Goal: Transaction & Acquisition: Obtain resource

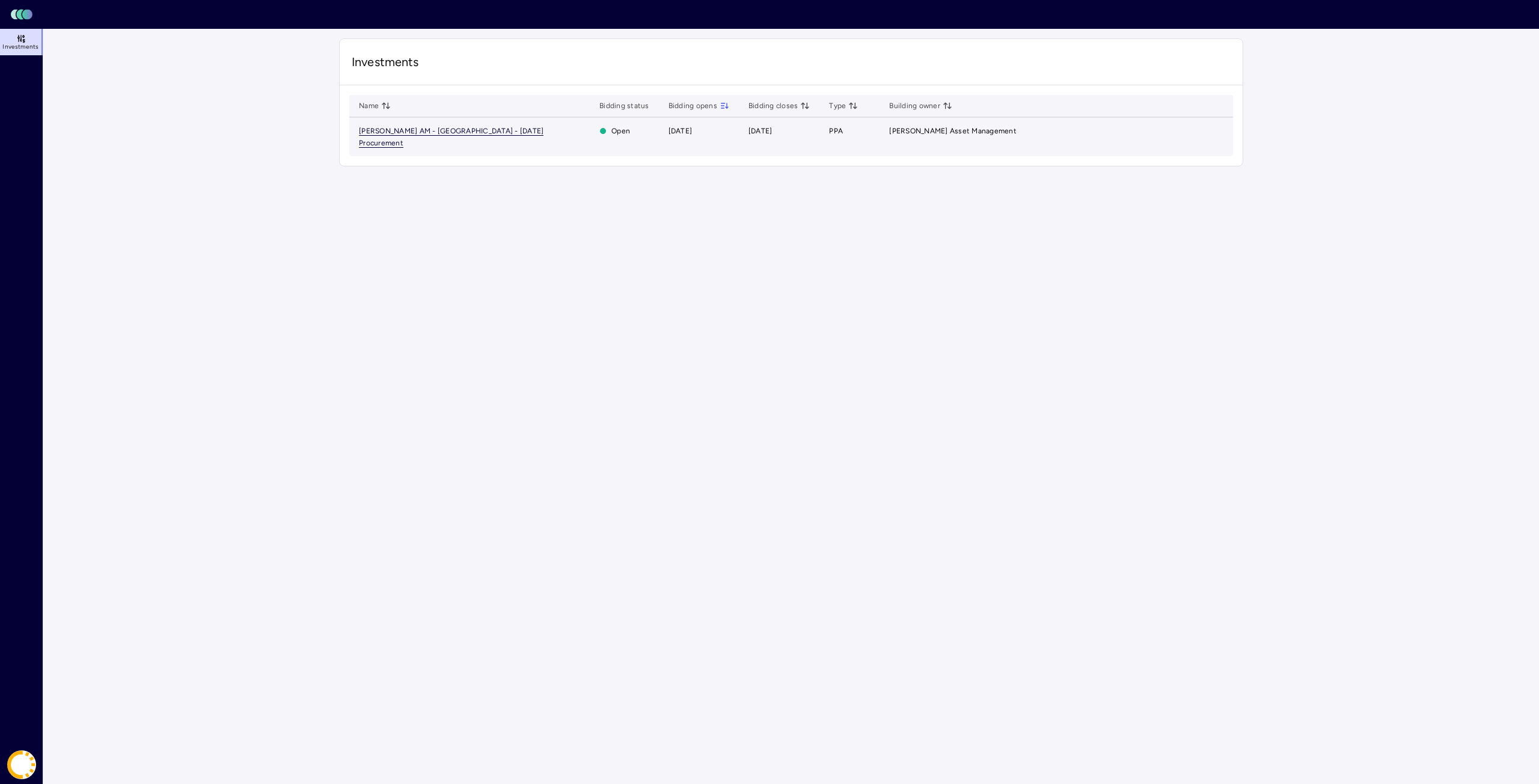
click at [515, 132] on span "JP Morgan AM - Royal Hawaiian Center - Aug 2025 Procurement" at bounding box center [451, 137] width 185 height 21
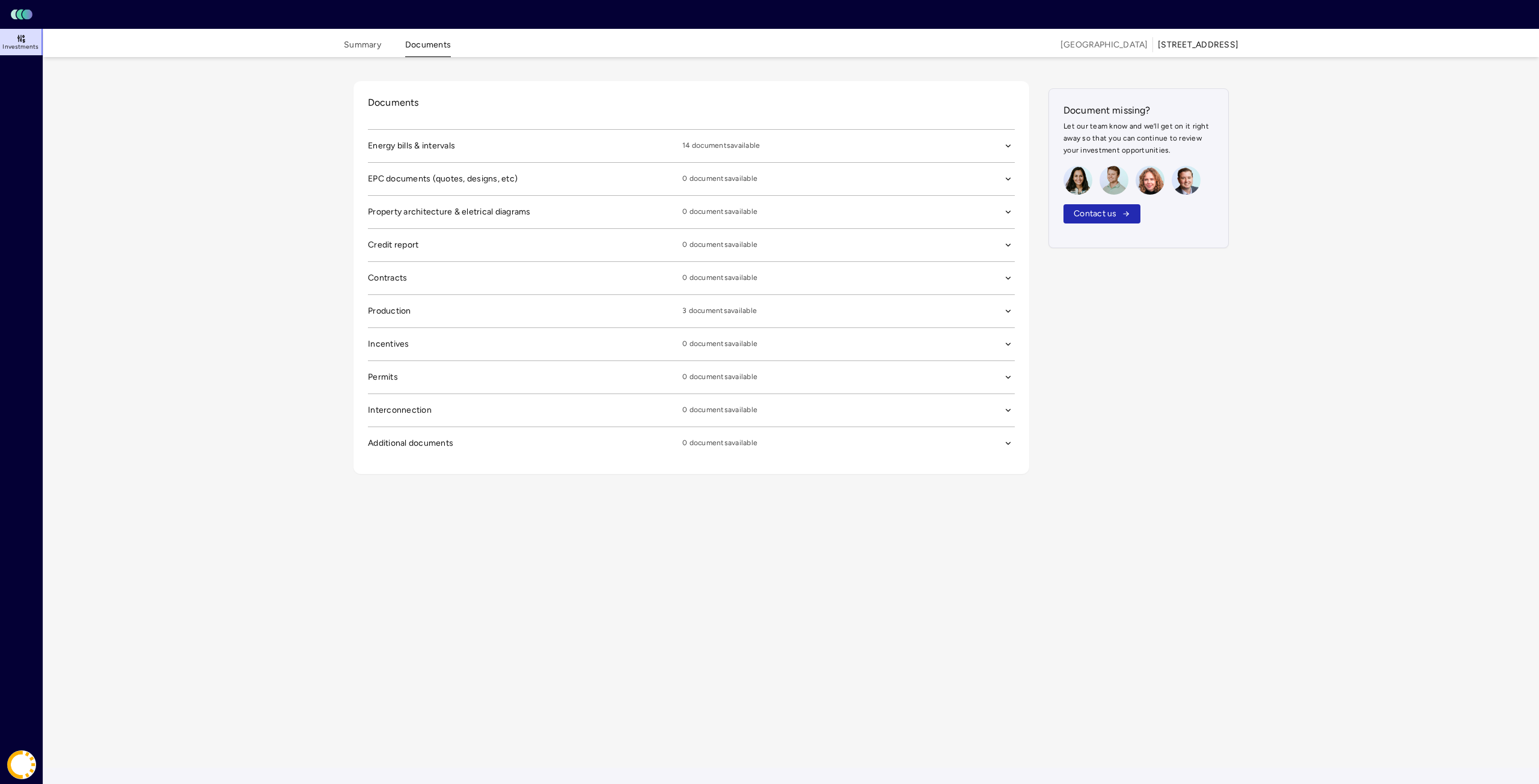
click at [402, 149] on span "Energy bills & intervals" at bounding box center [526, 146] width 315 height 14
click at [426, 147] on span "Energy bills & intervals" at bounding box center [526, 146] width 315 height 14
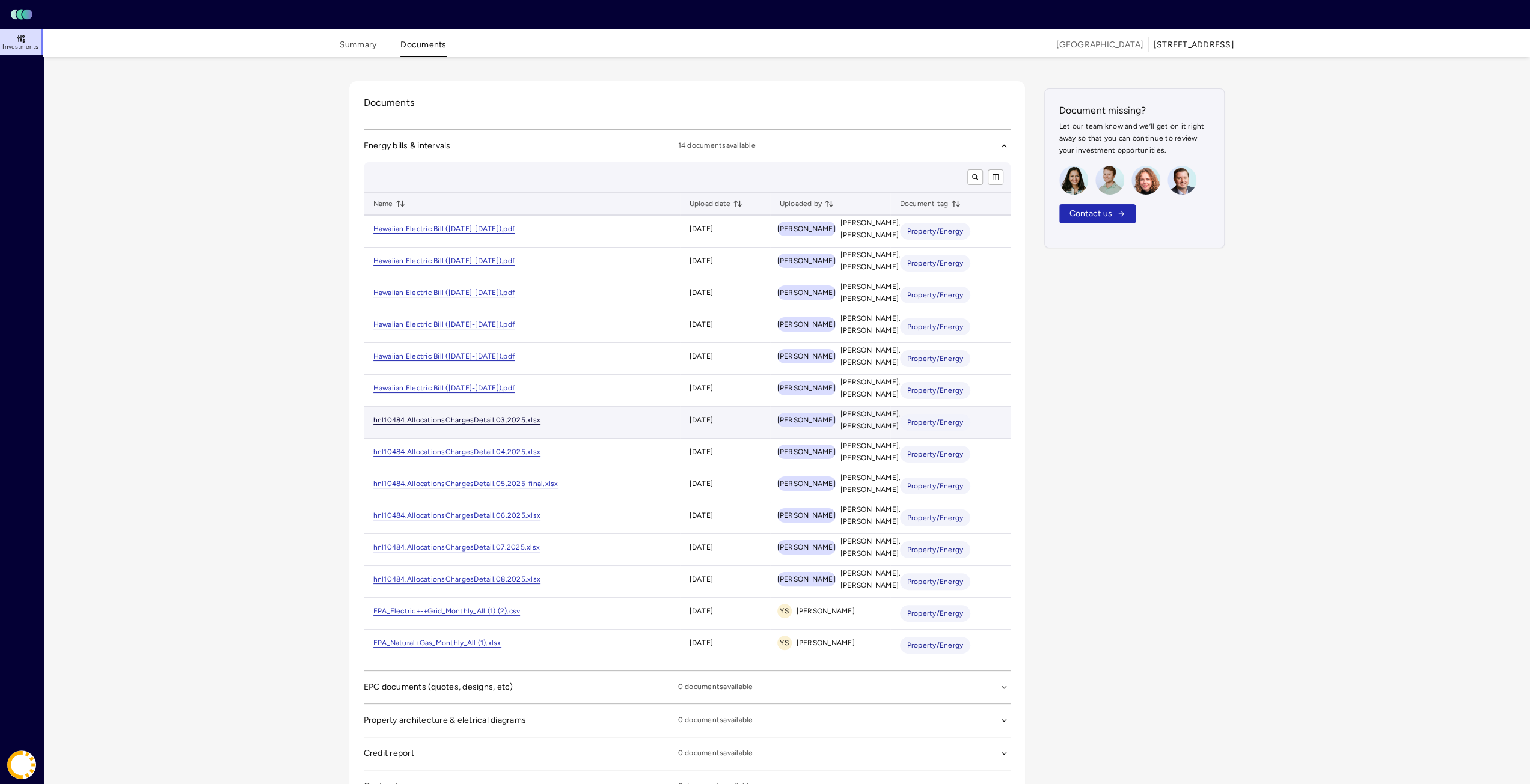
click at [465, 419] on link "hnl10484.AllocationsChargesDetail.03.2025.xlsx" at bounding box center [458, 420] width 168 height 9
click at [409, 610] on link "EPA_Electric+-+Grid_Monthly_All (1) (2).csv" at bounding box center [447, 611] width 147 height 9
click at [20, 770] on html "Toggle Sidebar Lumen Energy Logo Investments Coast Energy Rob Gardiner Summary …" at bounding box center [765, 503] width 1530 height 1007
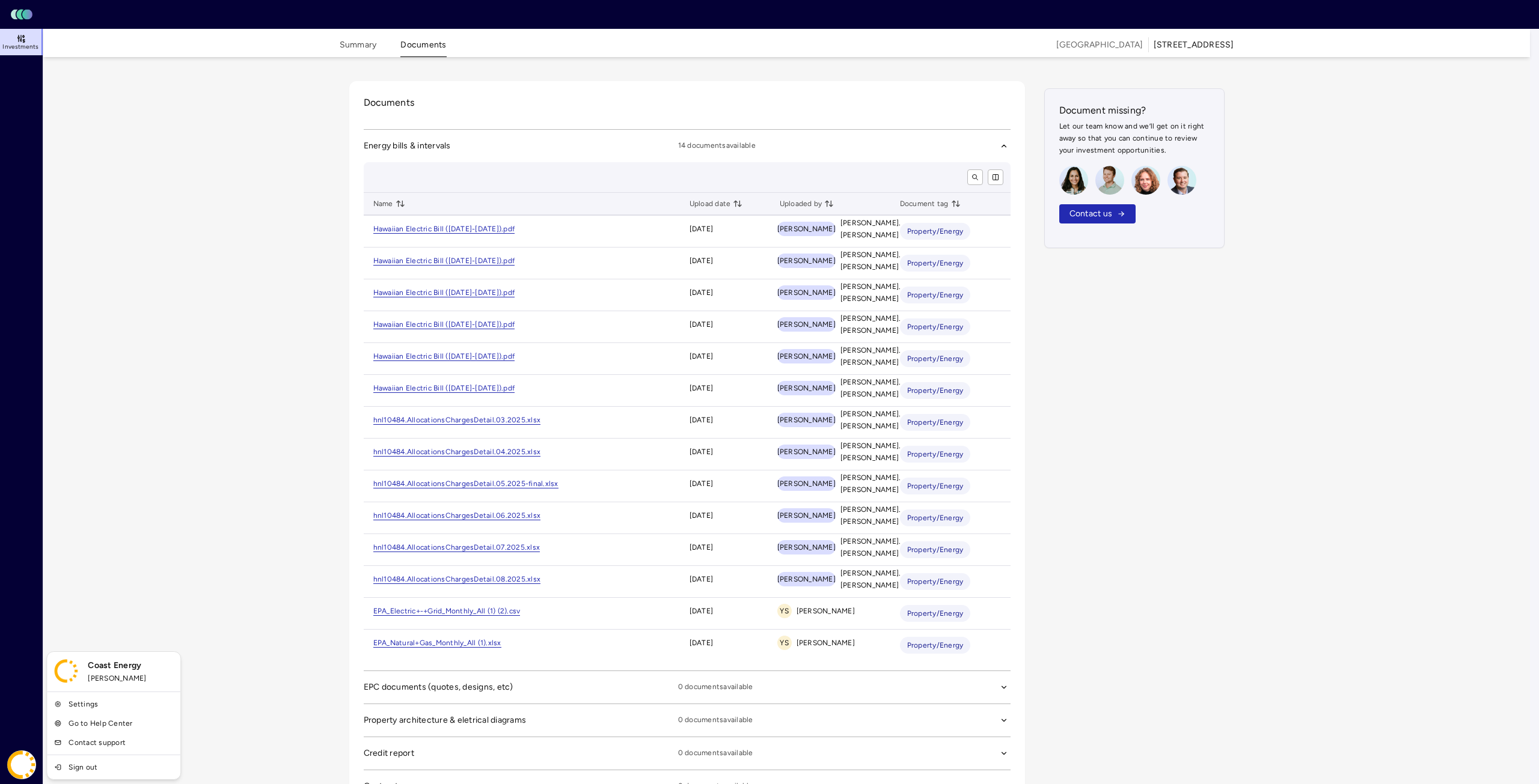
click at [181, 575] on html "Toggle Sidebar Lumen Energy Logo Investments Coast Energy Rob Gardiner Summary …" at bounding box center [769, 503] width 1539 height 1007
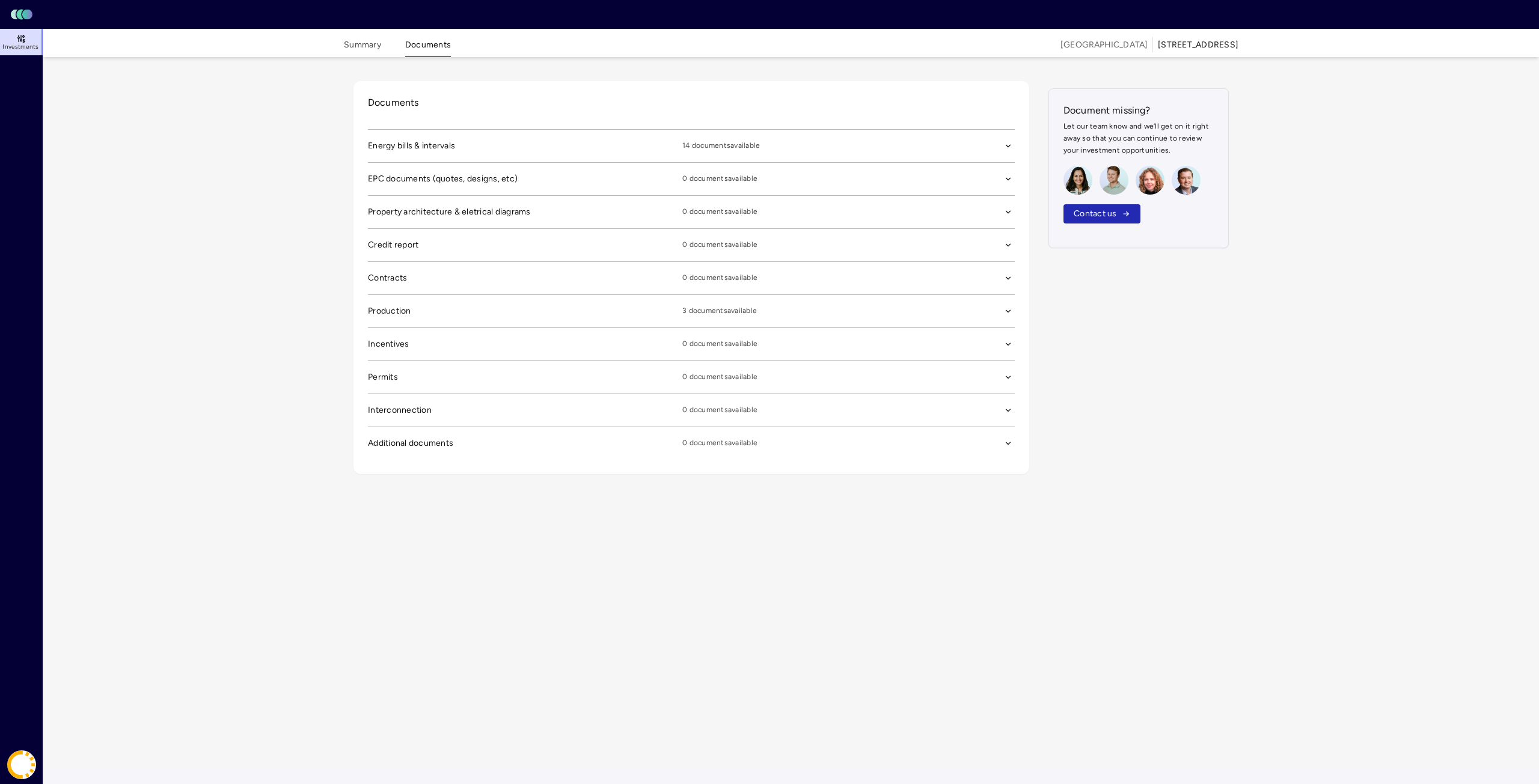
click at [786, 640] on div "Documents Energy bills & intervals 14 documents available EPC documents (quotes…" at bounding box center [791, 412] width 924 height 711
